Goal: Find specific page/section: Find specific page/section

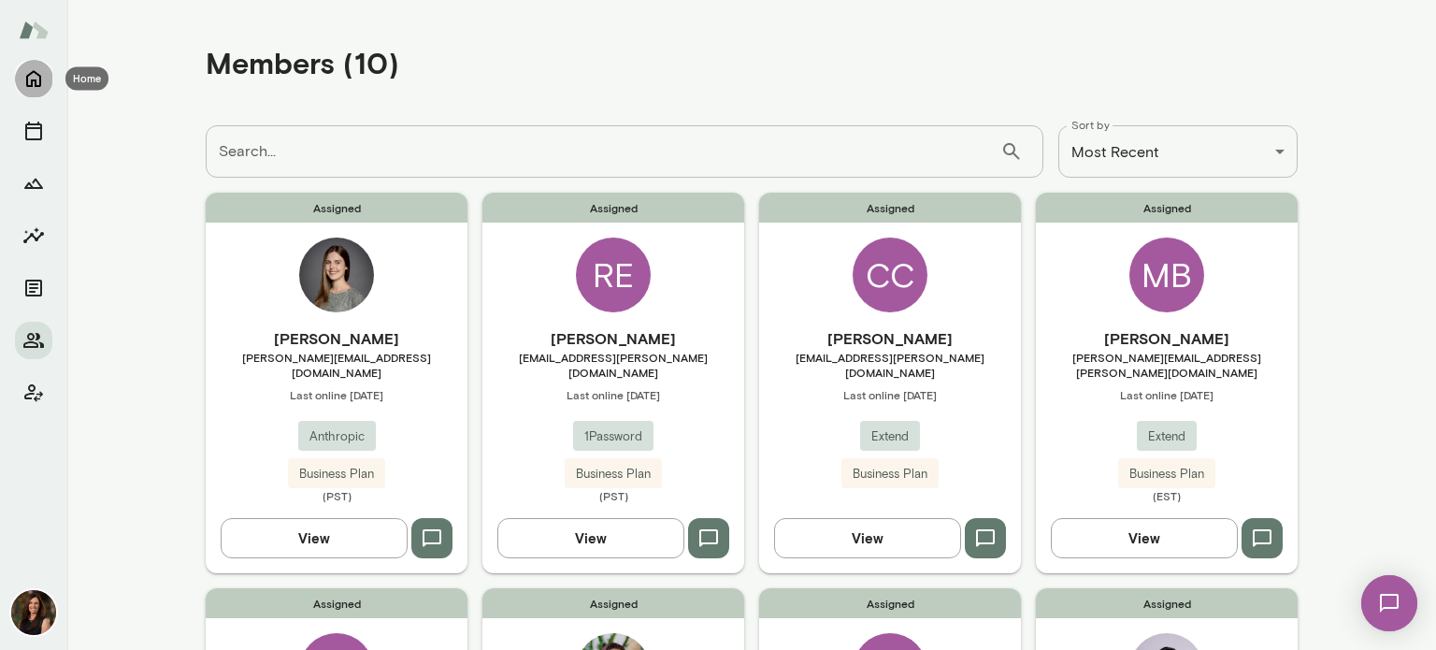
click at [34, 78] on icon "Home" at bounding box center [33, 78] width 22 height 22
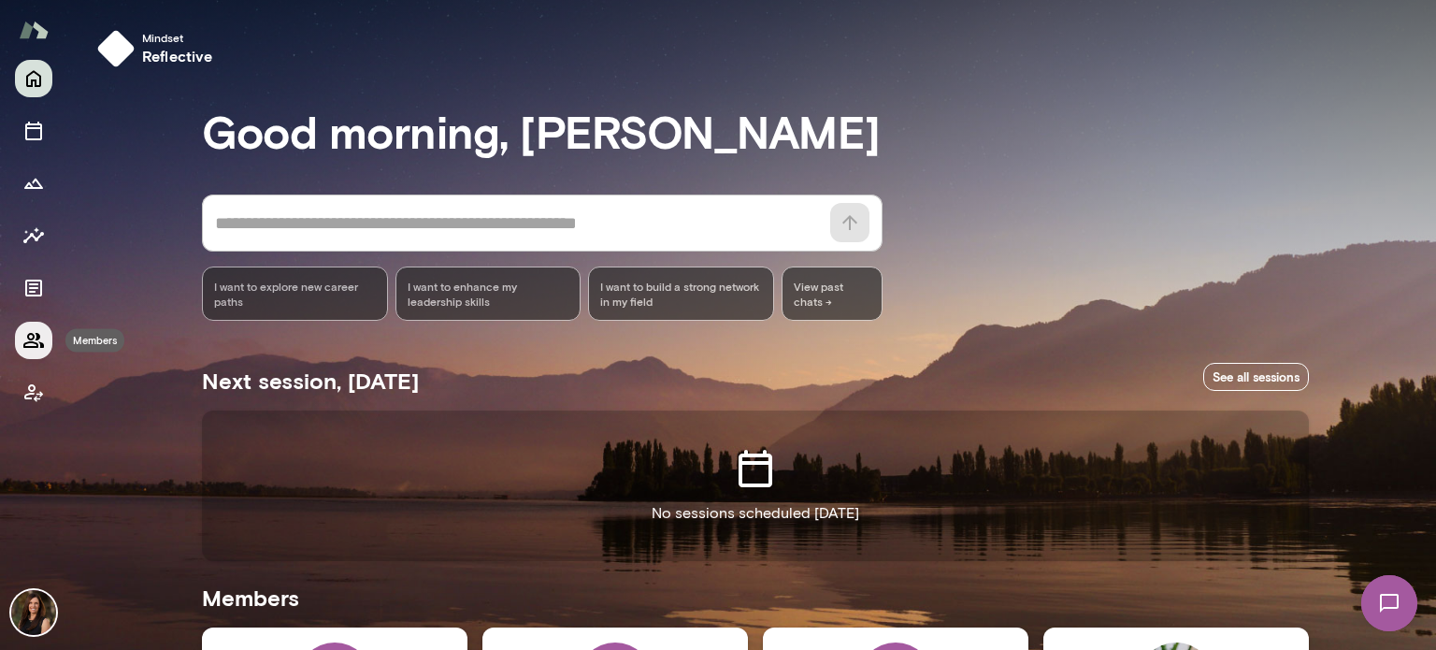
click at [29, 339] on icon "Members" at bounding box center [33, 340] width 21 height 15
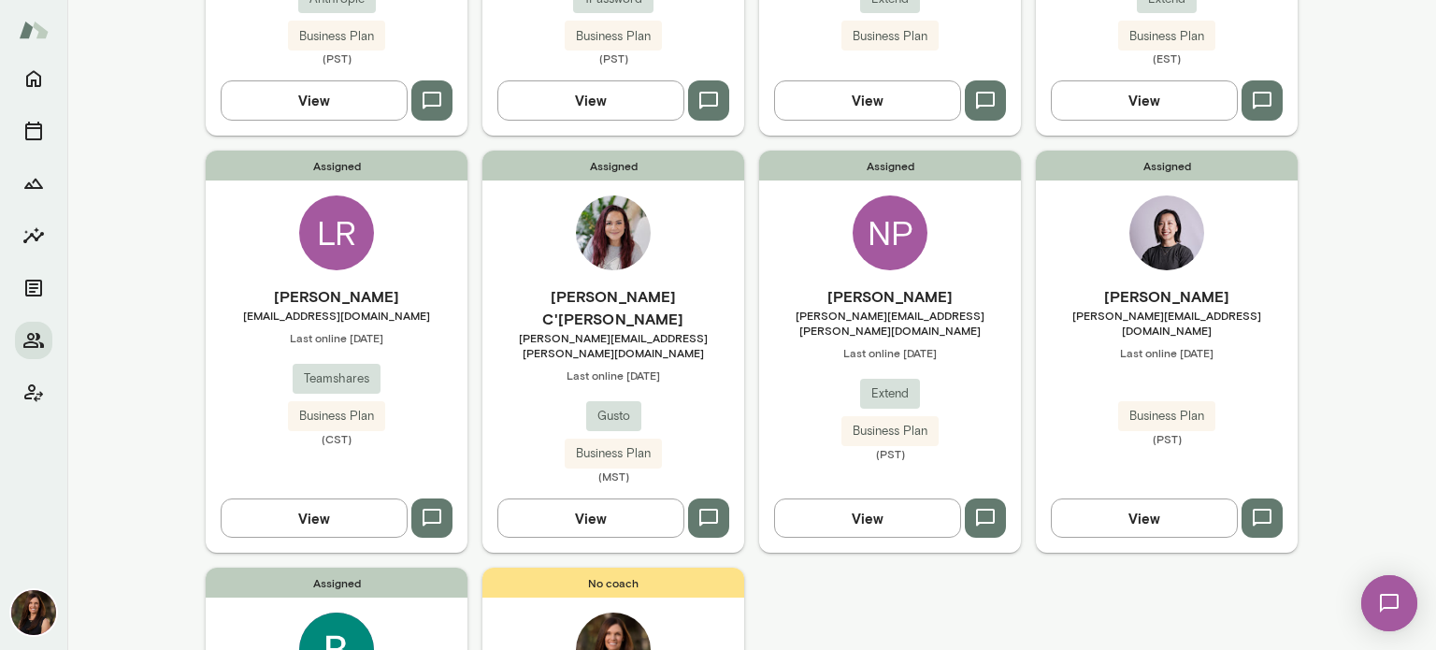
scroll to position [654, 0]
